Goal: Information Seeking & Learning: Learn about a topic

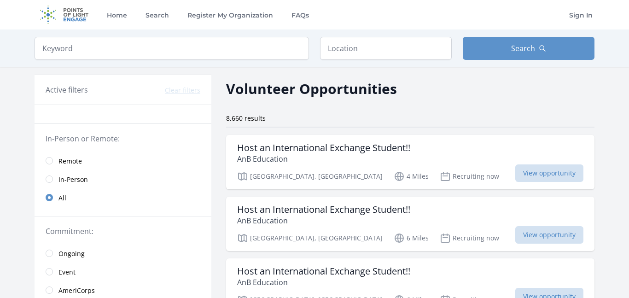
click at [67, 164] on span "Remote" at bounding box center [69, 160] width 23 height 9
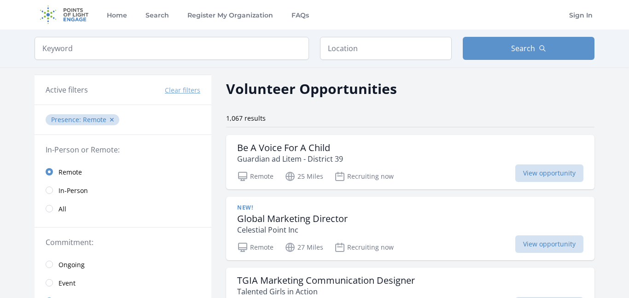
click at [60, 207] on span "All" at bounding box center [62, 208] width 8 height 9
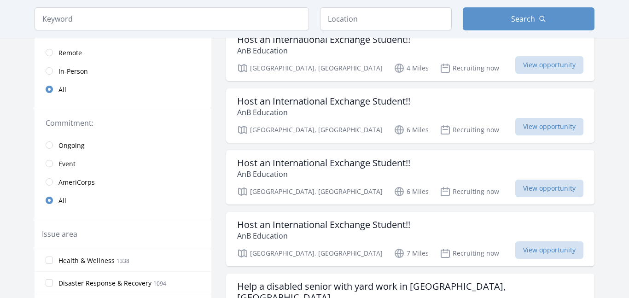
scroll to position [109, 0]
click at [78, 143] on span "Ongoing" at bounding box center [71, 144] width 26 height 9
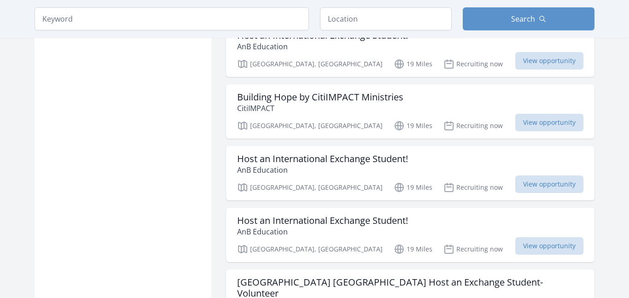
scroll to position [2507, 0]
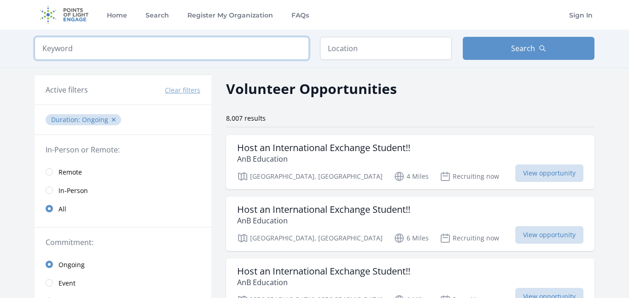
click at [98, 52] on input "search" at bounding box center [172, 48] width 274 height 23
type input "creative"
click button "submit" at bounding box center [0, 0] width 0 height 0
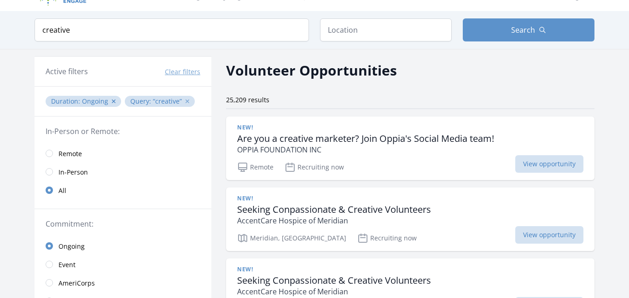
scroll to position [17, 0]
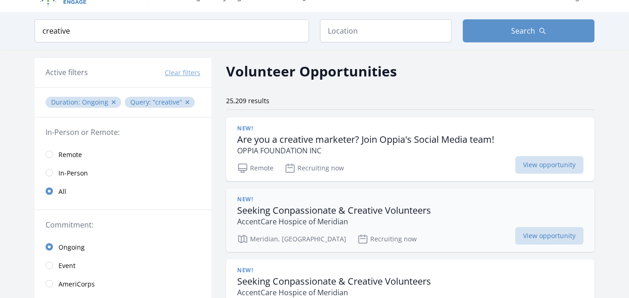
click at [332, 214] on h3 "Seeking Conpassionate & Creative Volunteers" at bounding box center [334, 210] width 194 height 11
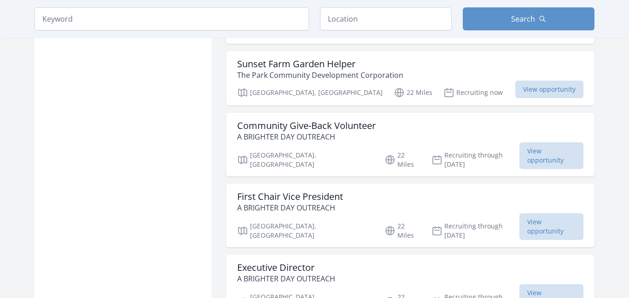
scroll to position [719, 0]
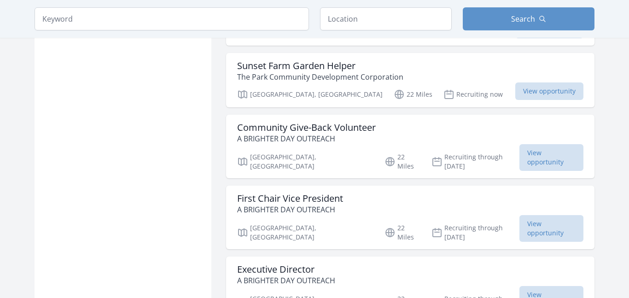
scroll to position [1283, 0]
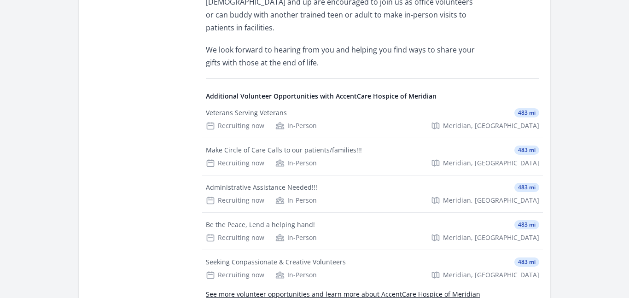
scroll to position [547, 0]
